Goal: Task Accomplishment & Management: Use online tool/utility

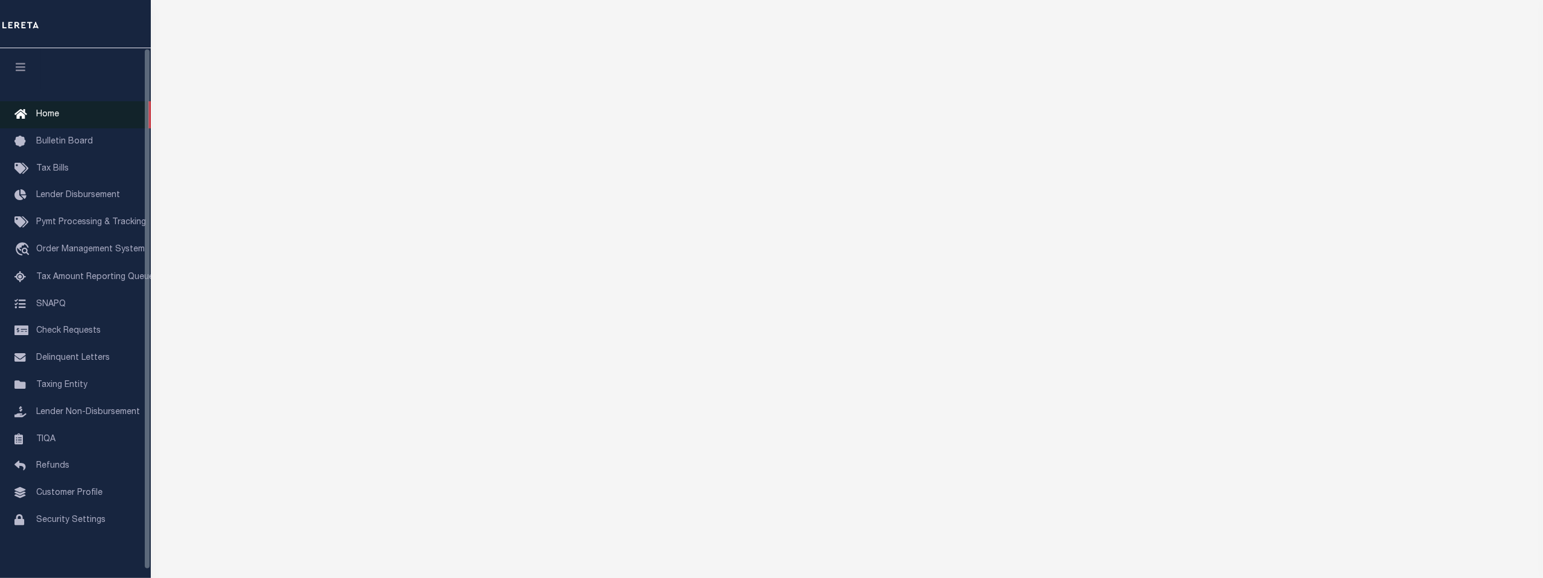
scroll to position [134, 0]
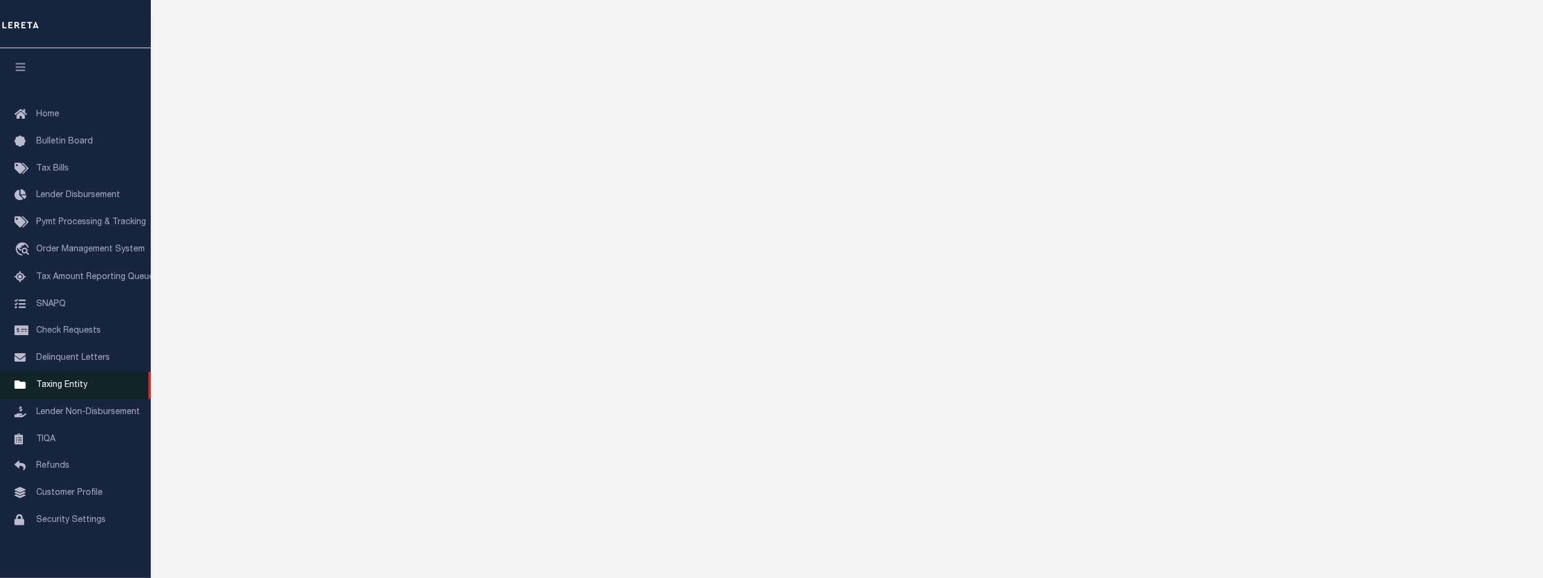
click at [50, 390] on span "Taxing Entity" at bounding box center [61, 385] width 51 height 8
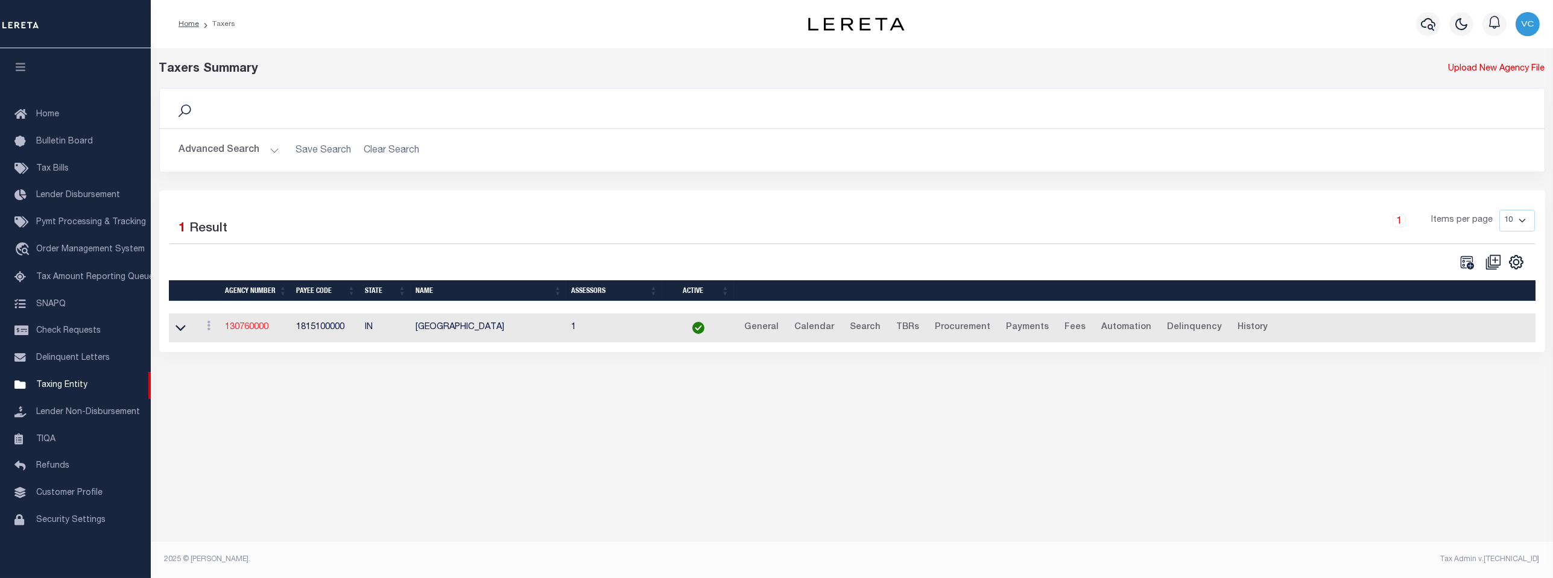
click at [250, 329] on link "130760000" at bounding box center [246, 327] width 43 height 8
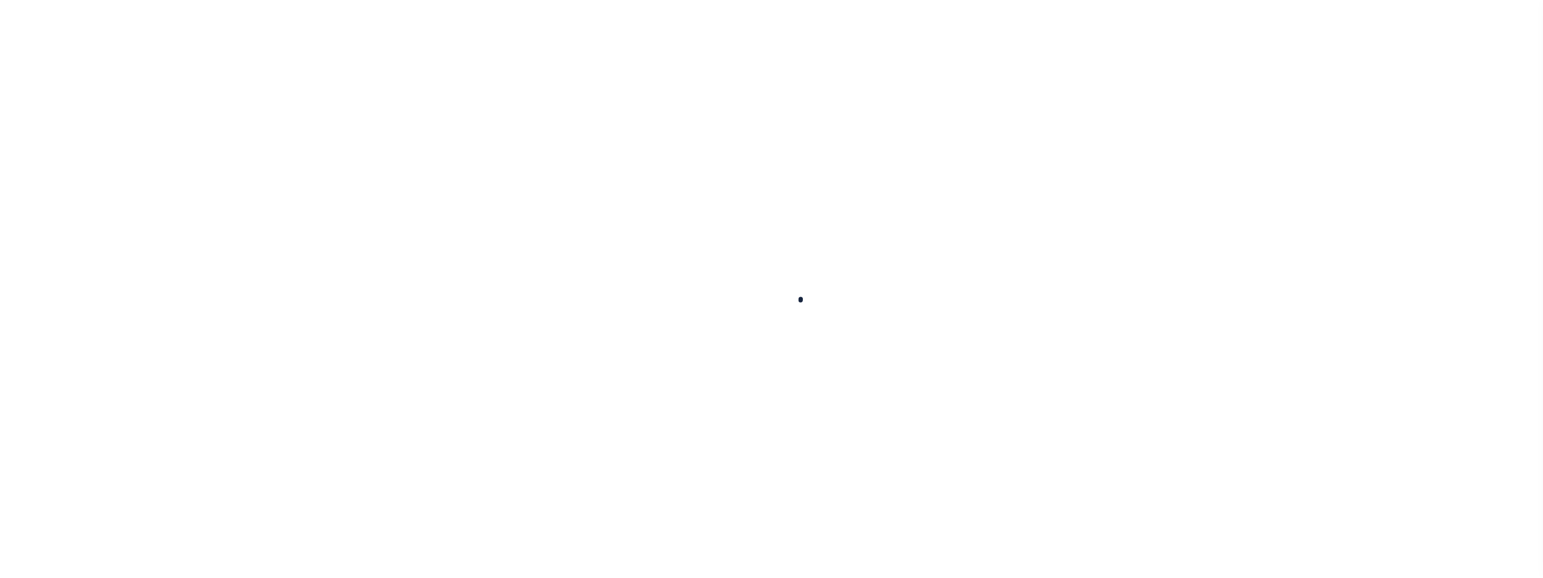
select select
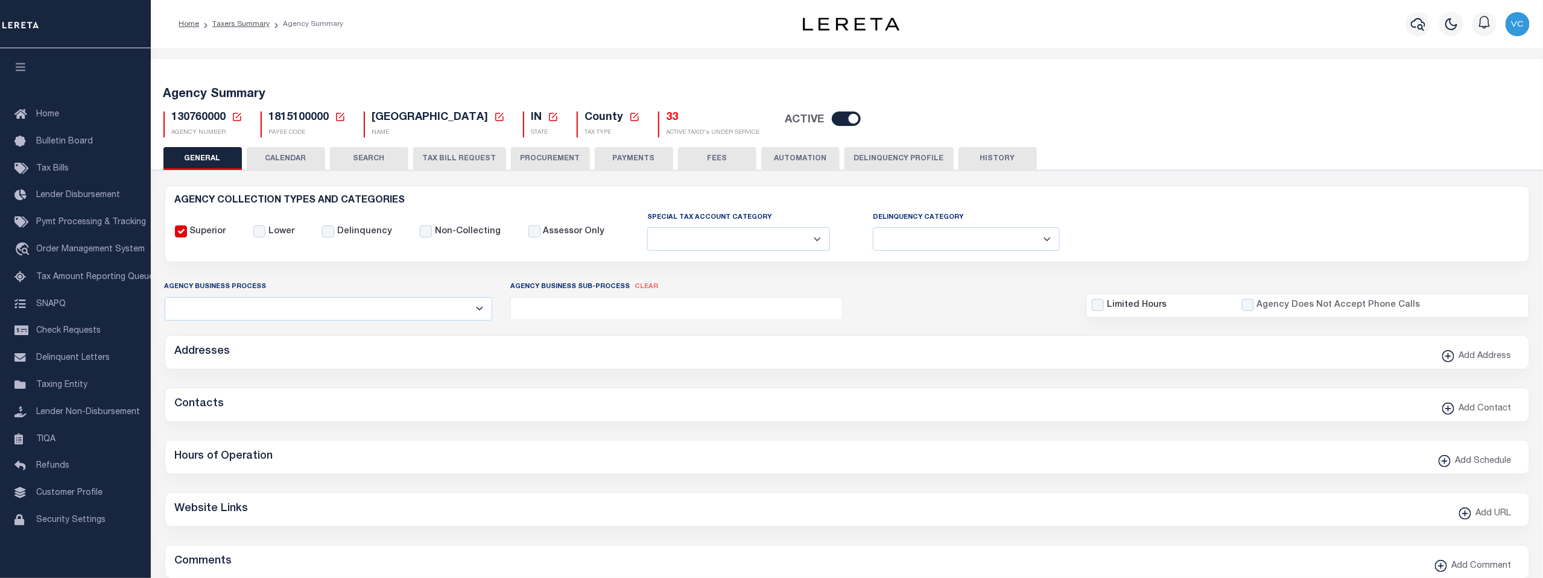
checkbox input "false"
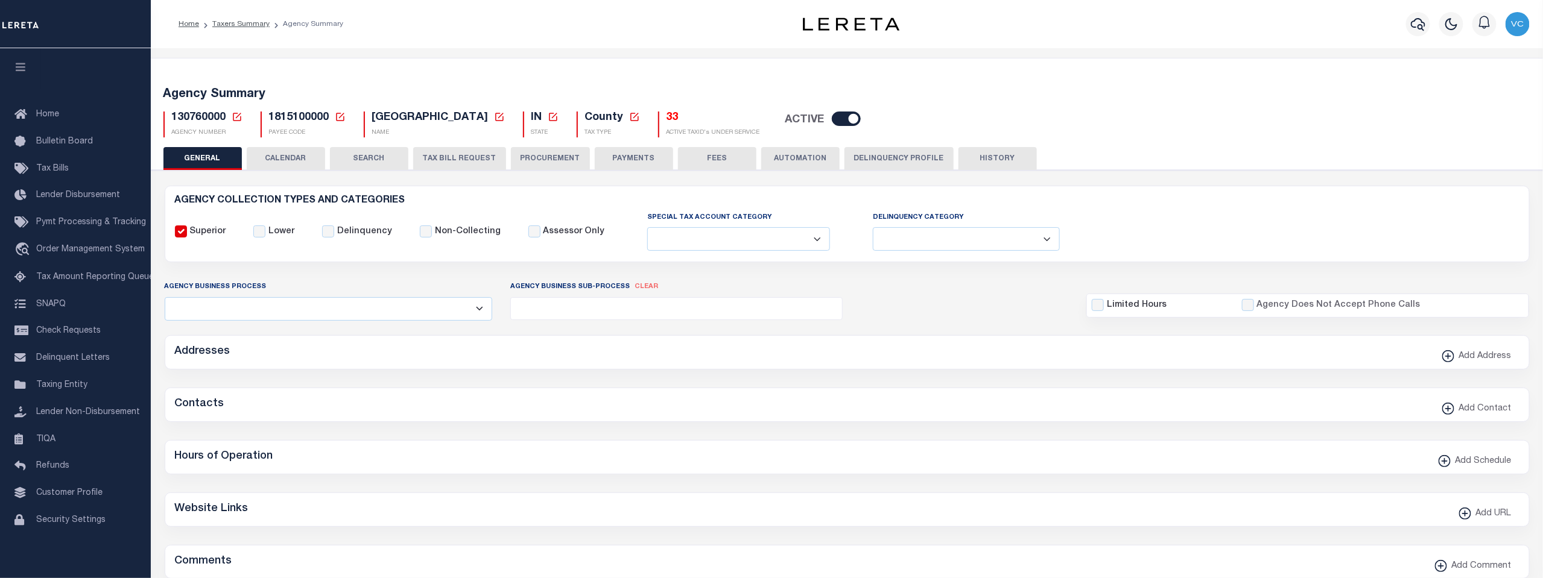
type input "1815100000"
click at [236, 115] on icon at bounding box center [237, 117] width 11 height 11
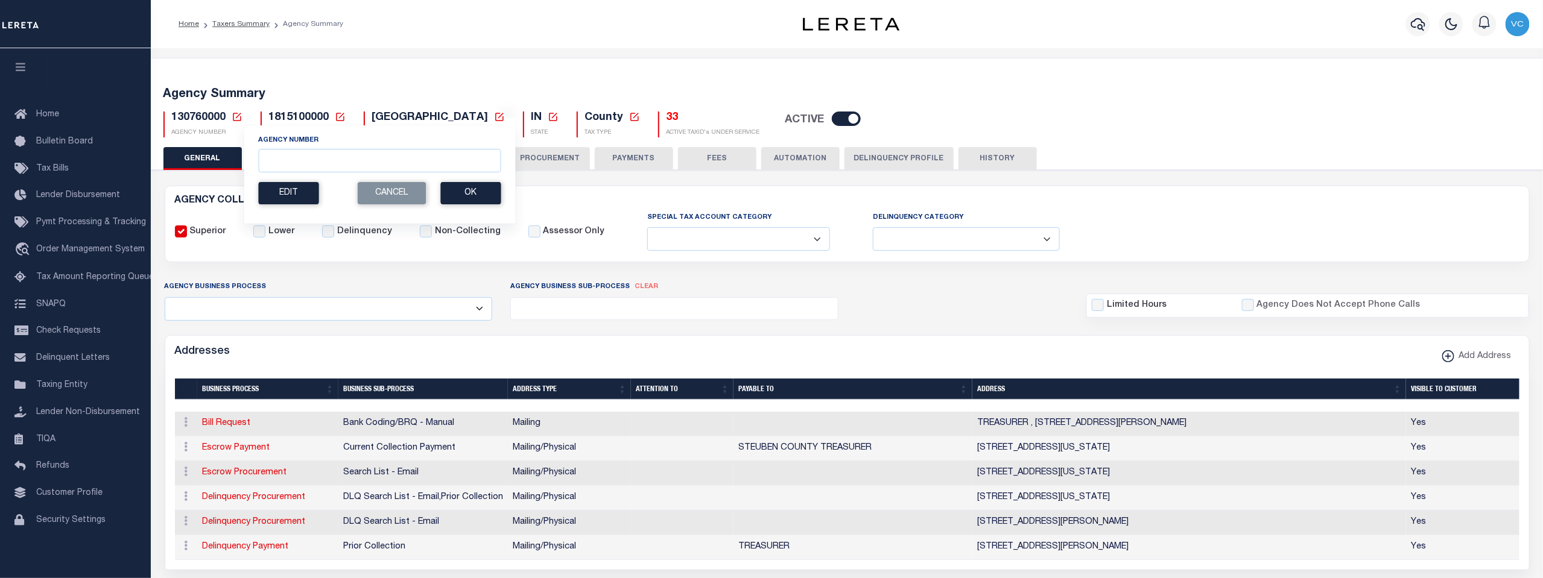
click at [239, 116] on icon at bounding box center [237, 117] width 8 height 8
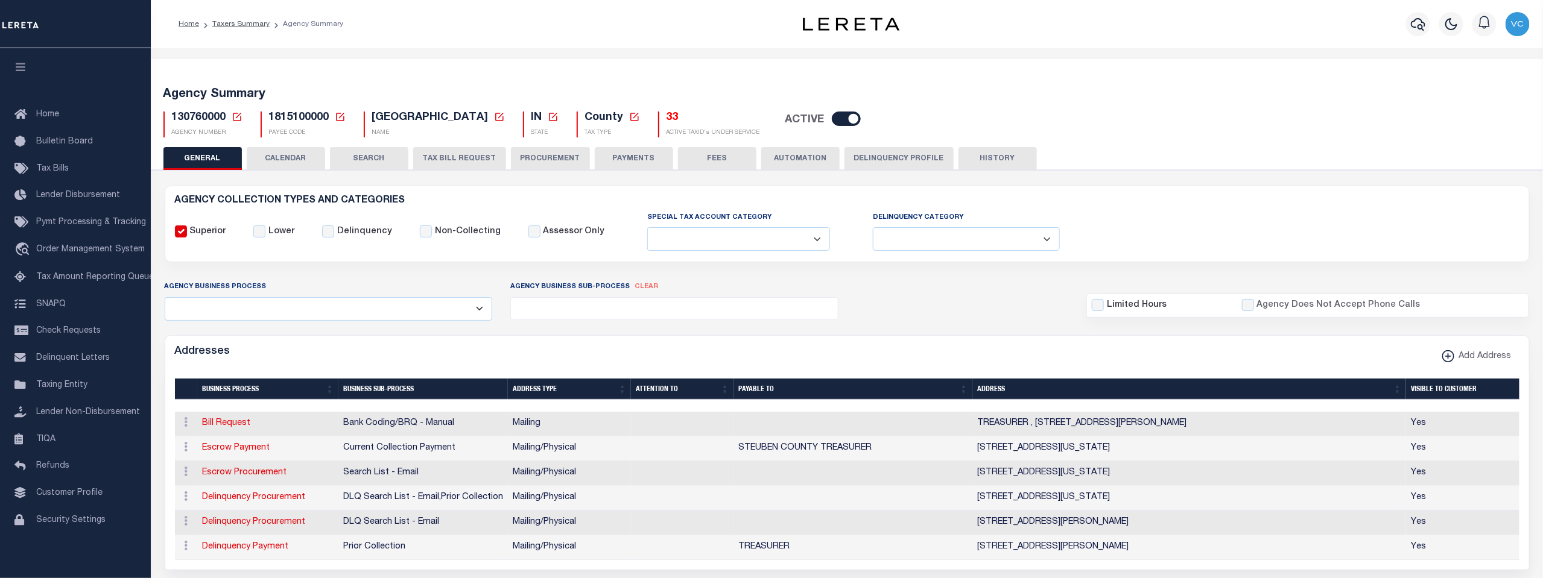
click at [234, 116] on icon at bounding box center [237, 117] width 11 height 11
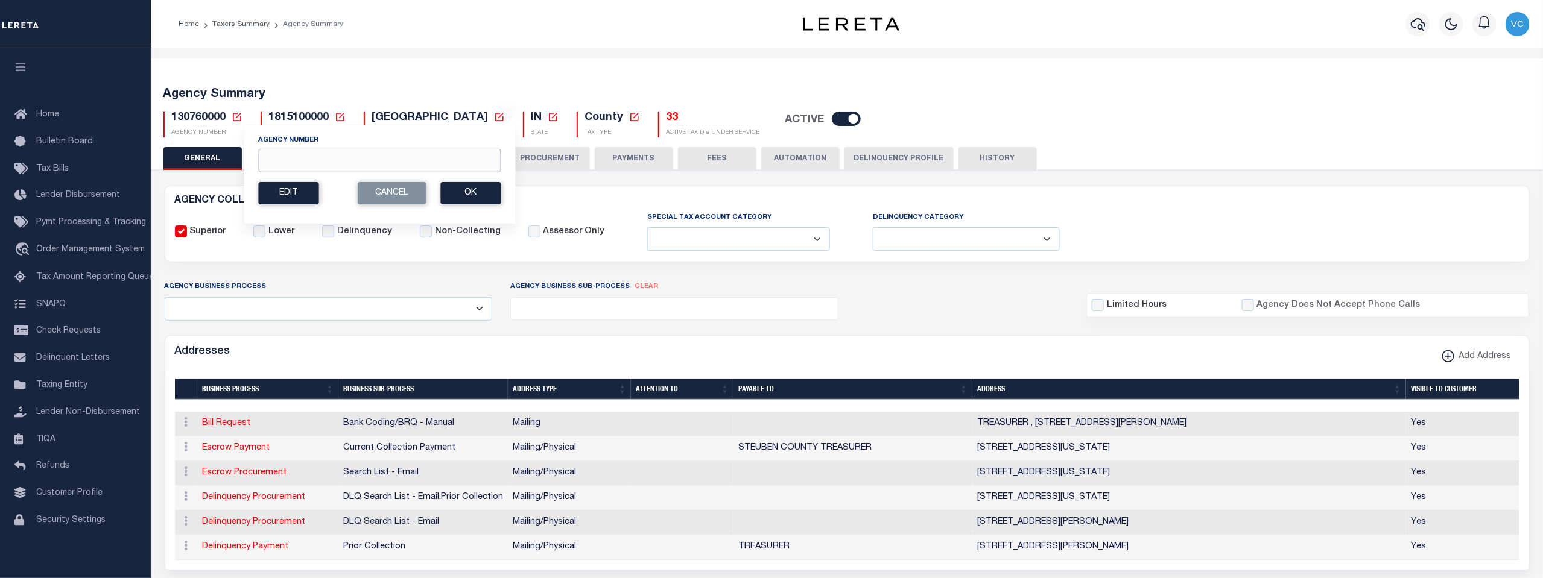
click at [282, 162] on input "Agency Number" at bounding box center [379, 161] width 242 height 24
type input "421580000"
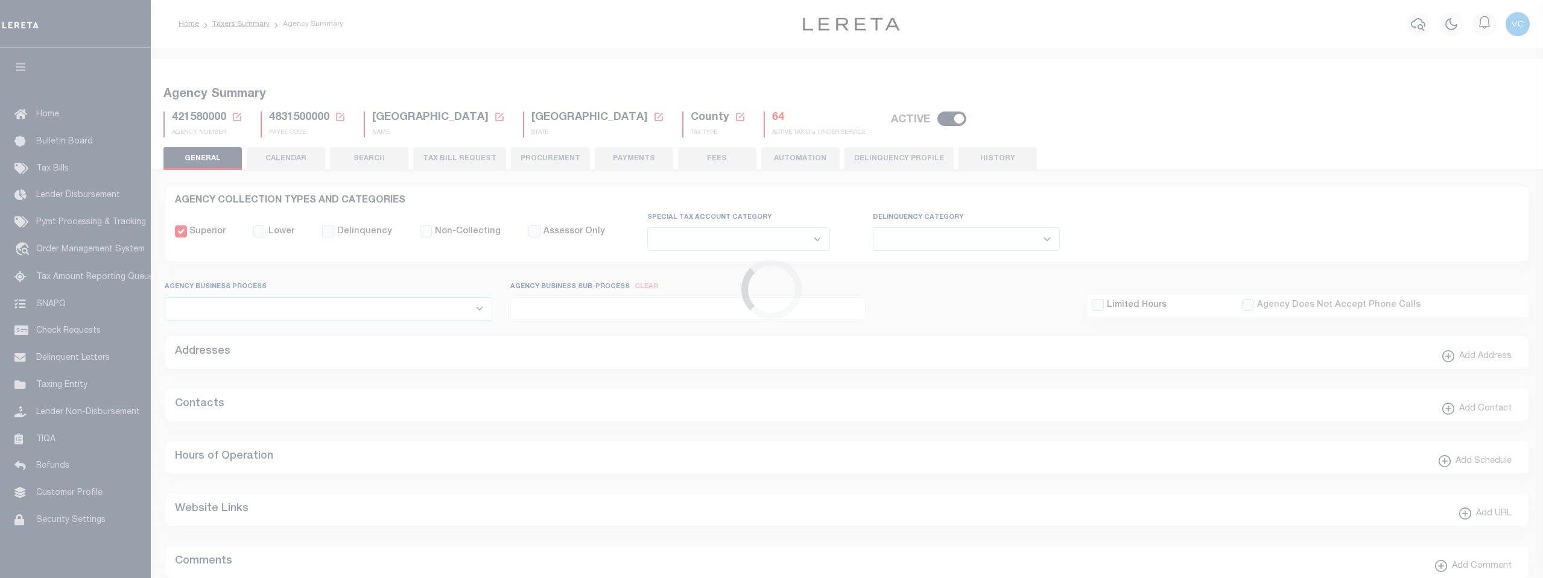
select select
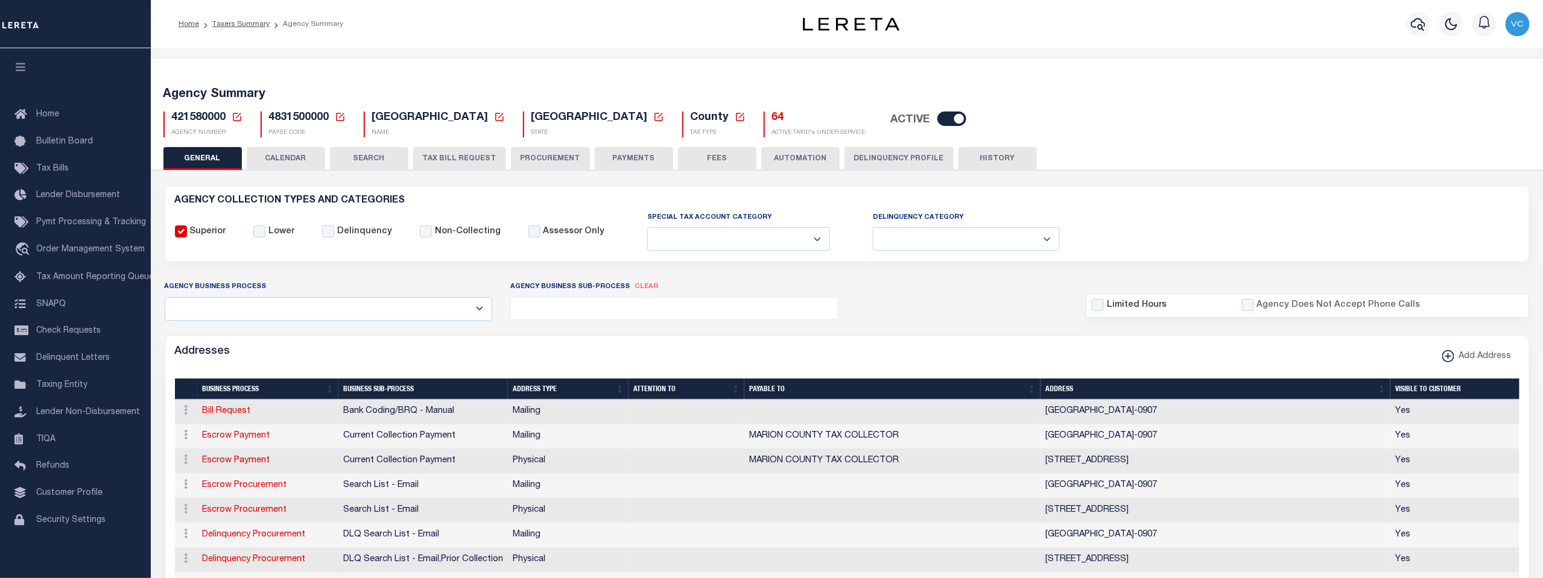
click at [236, 119] on icon at bounding box center [237, 117] width 11 height 11
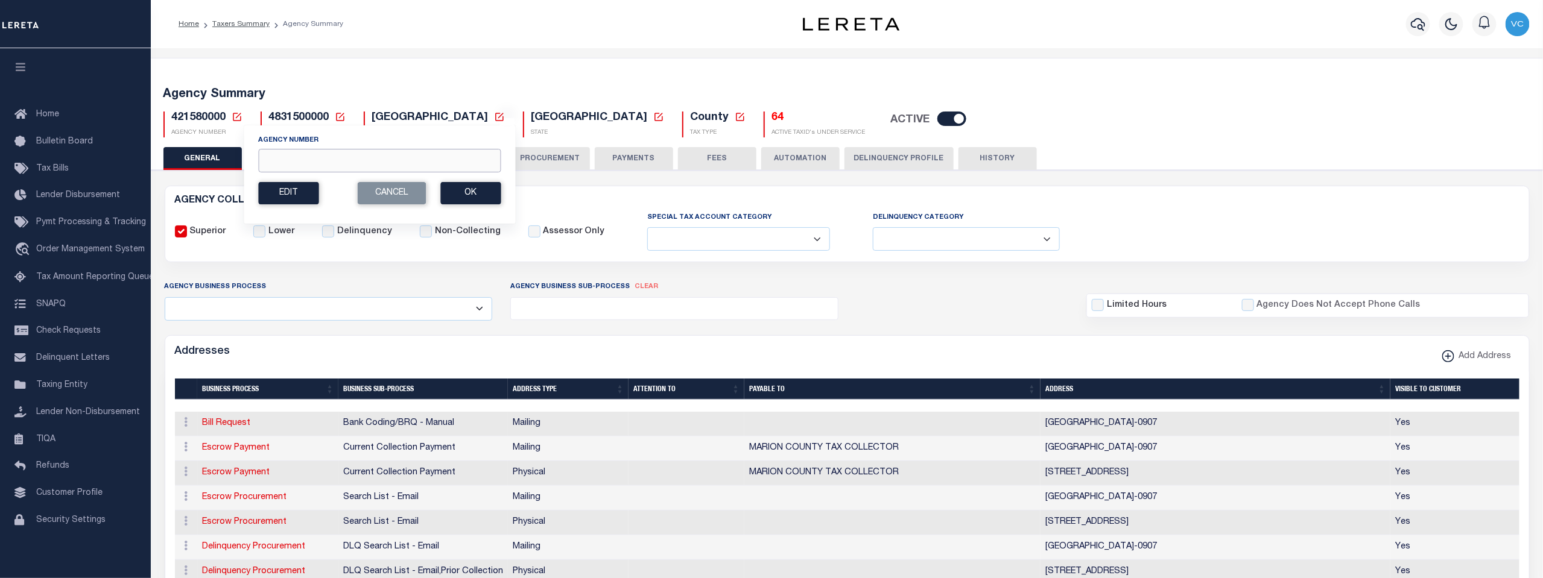
click at [291, 159] on input "Agency Number" at bounding box center [379, 161] width 242 height 24
type input "421588801"
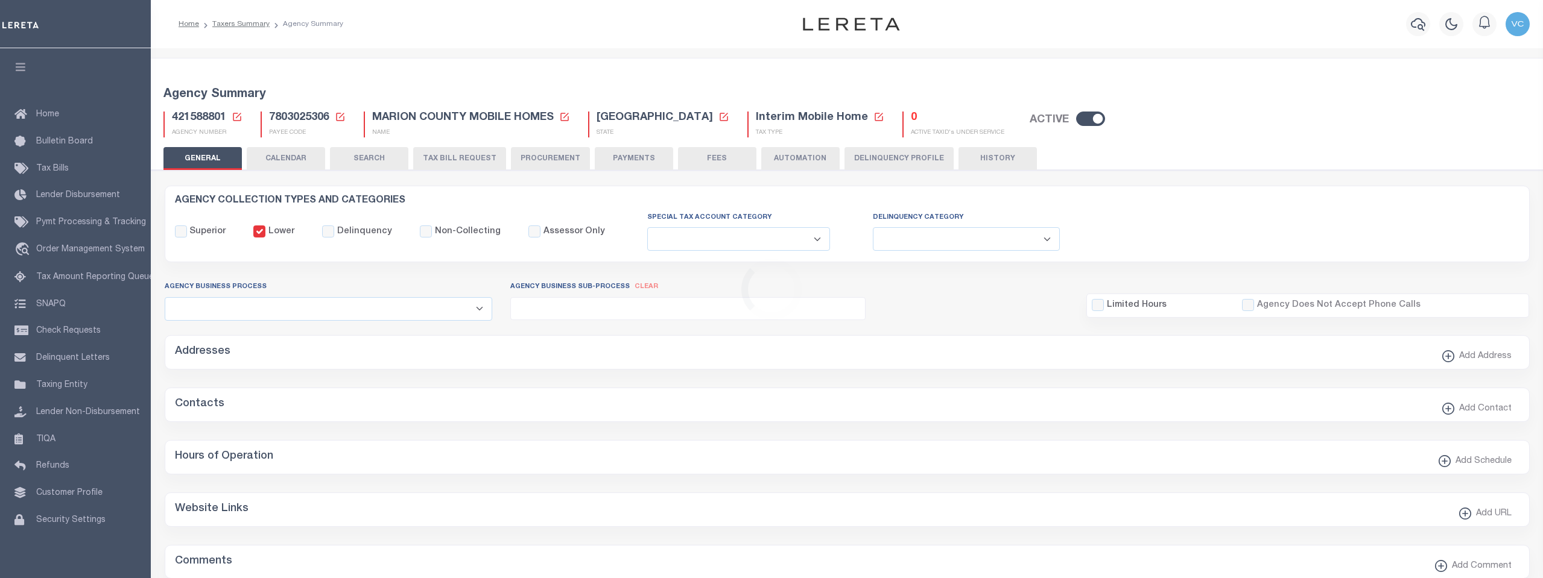
select select
